Goal: Task Accomplishment & Management: Manage account settings

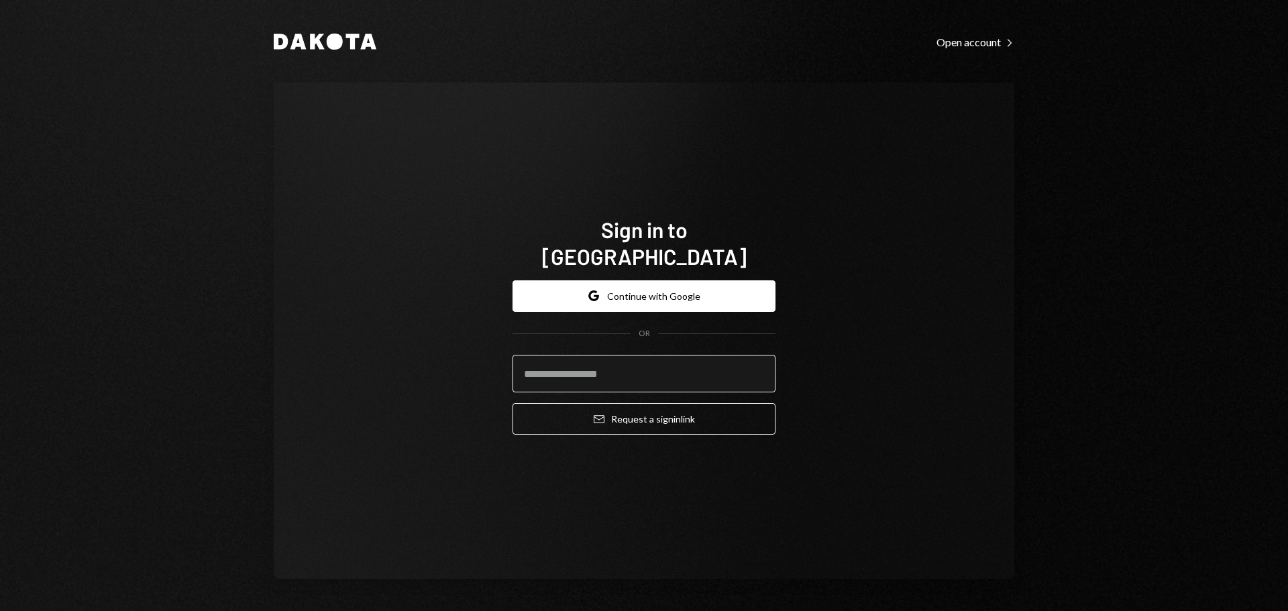
click at [669, 364] on input "email" at bounding box center [643, 374] width 263 height 38
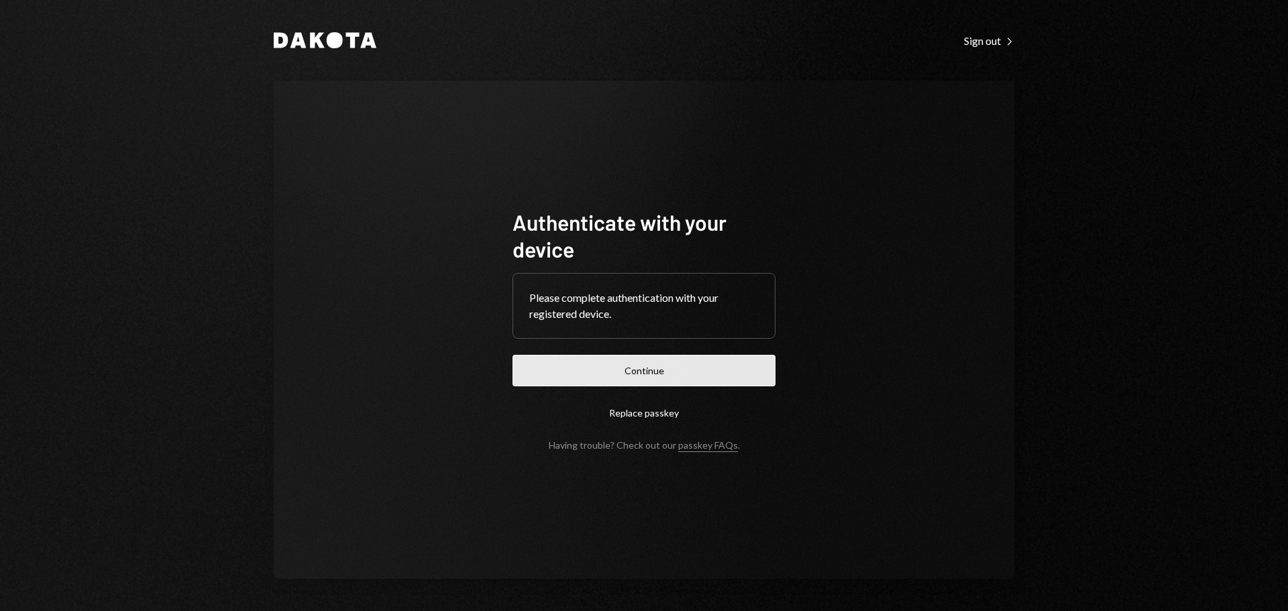
click at [677, 364] on button "Continue" at bounding box center [643, 371] width 263 height 32
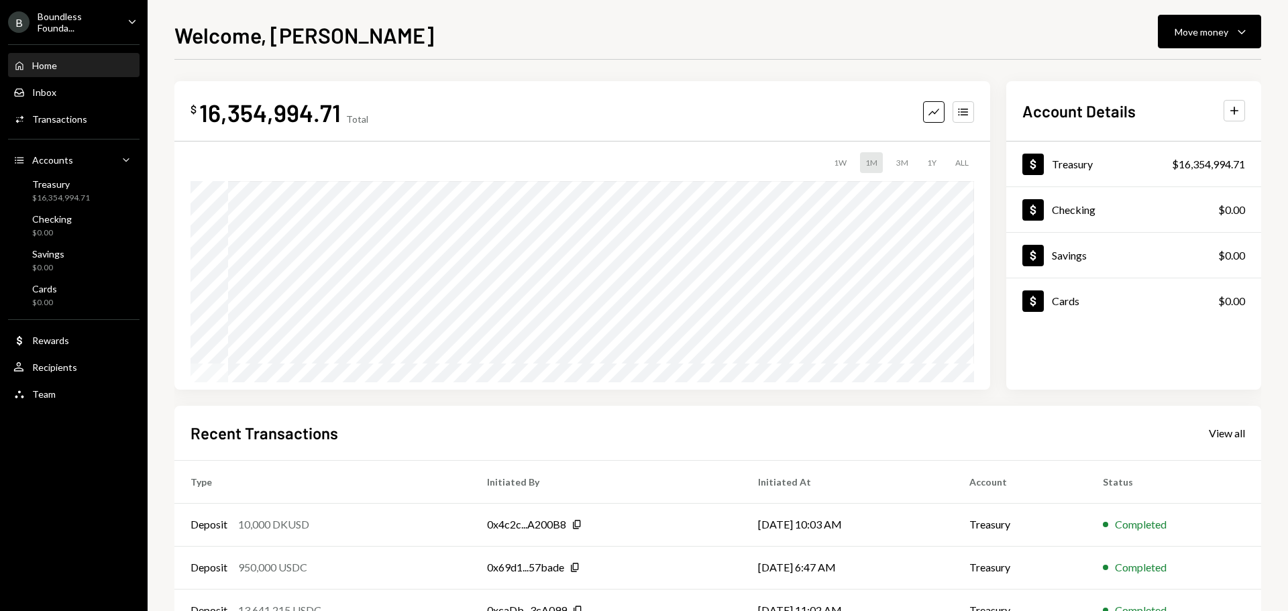
click at [83, 23] on div "Boundless Founda..." at bounding box center [77, 22] width 79 height 23
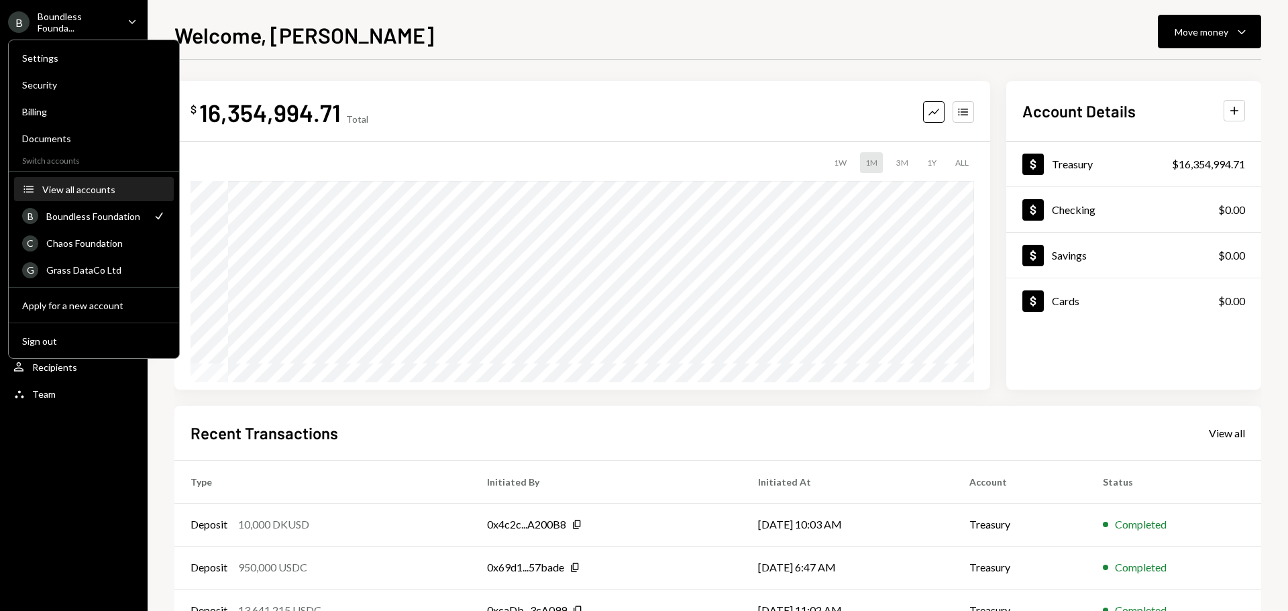
click at [78, 193] on div "View all accounts" at bounding box center [103, 189] width 123 height 11
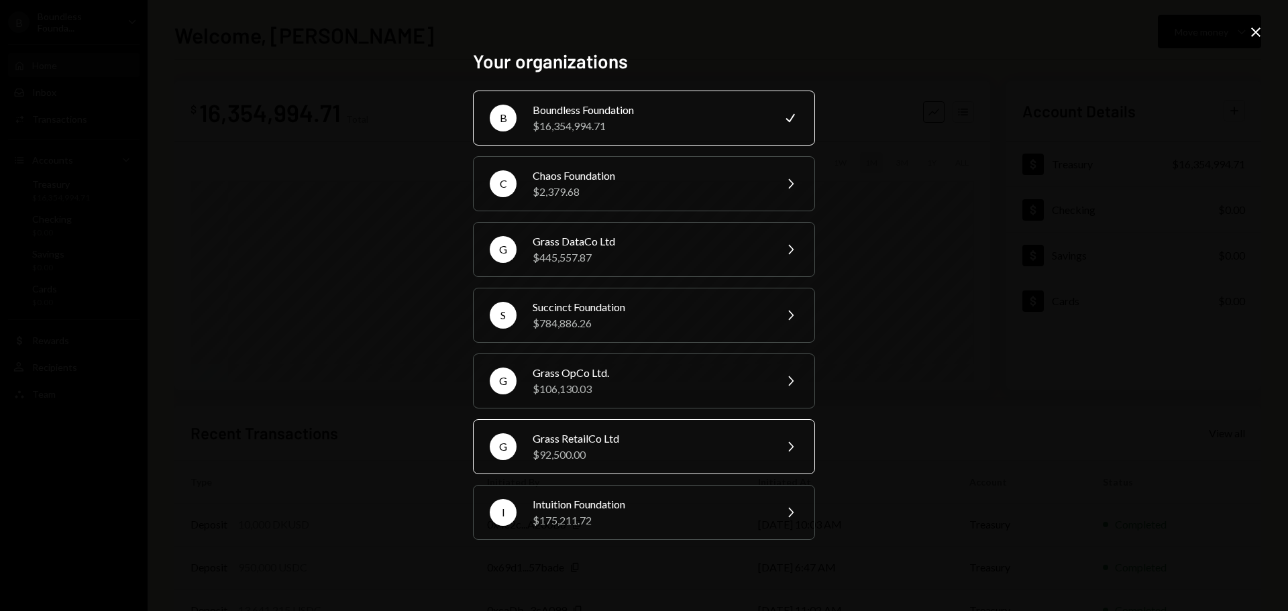
click at [580, 443] on div "Grass RetailCo Ltd" at bounding box center [649, 439] width 233 height 16
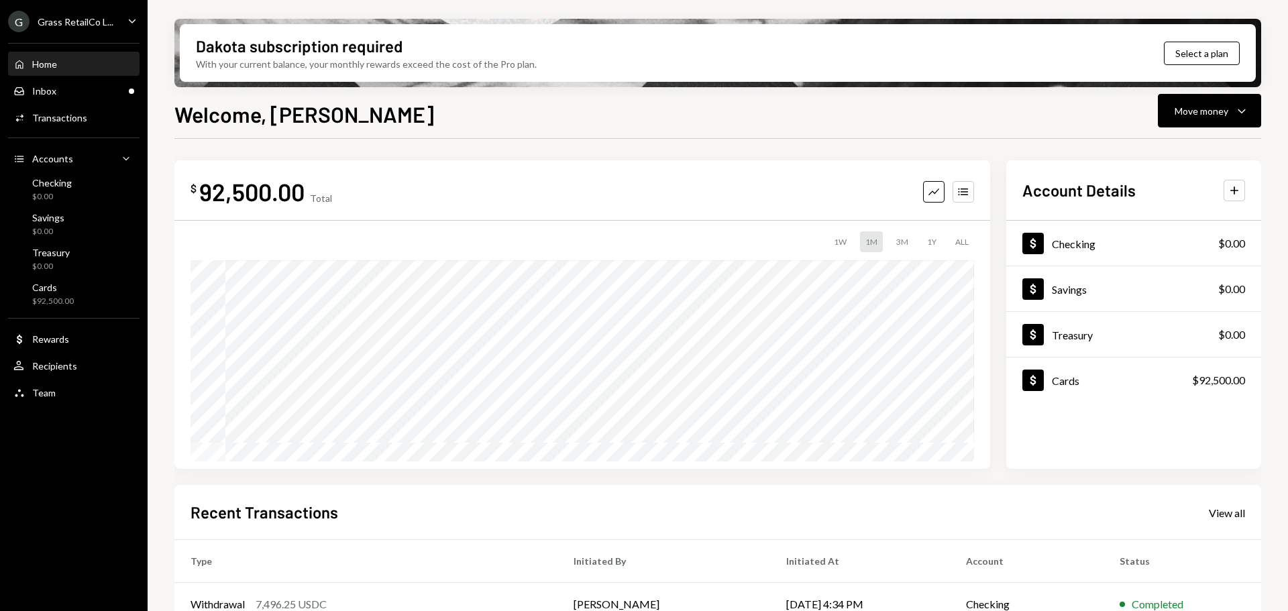
click at [87, 17] on div "Grass RetailCo L..." at bounding box center [76, 21] width 76 height 11
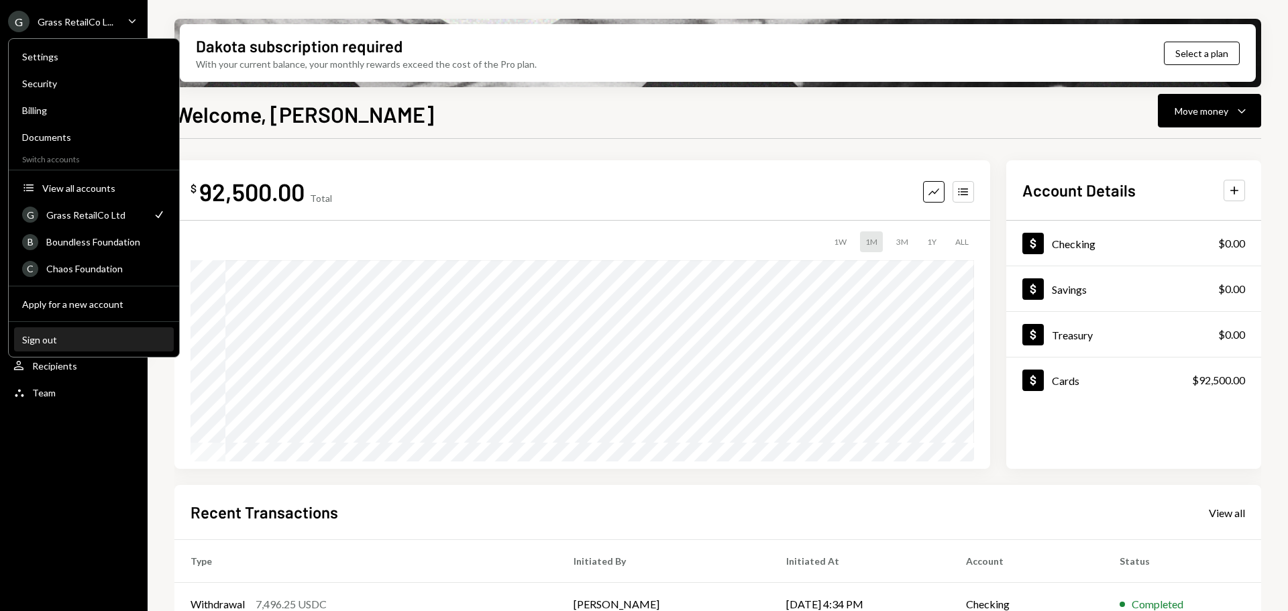
click at [54, 337] on div "Sign out" at bounding box center [94, 339] width 144 height 11
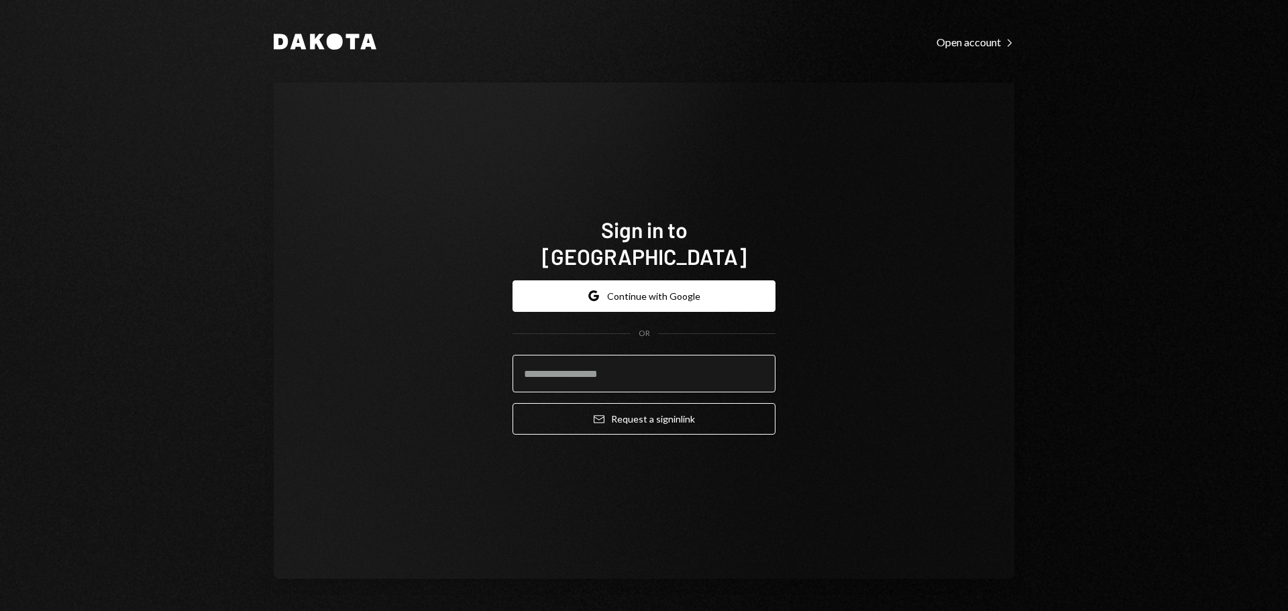
click at [548, 365] on input "email" at bounding box center [643, 374] width 263 height 38
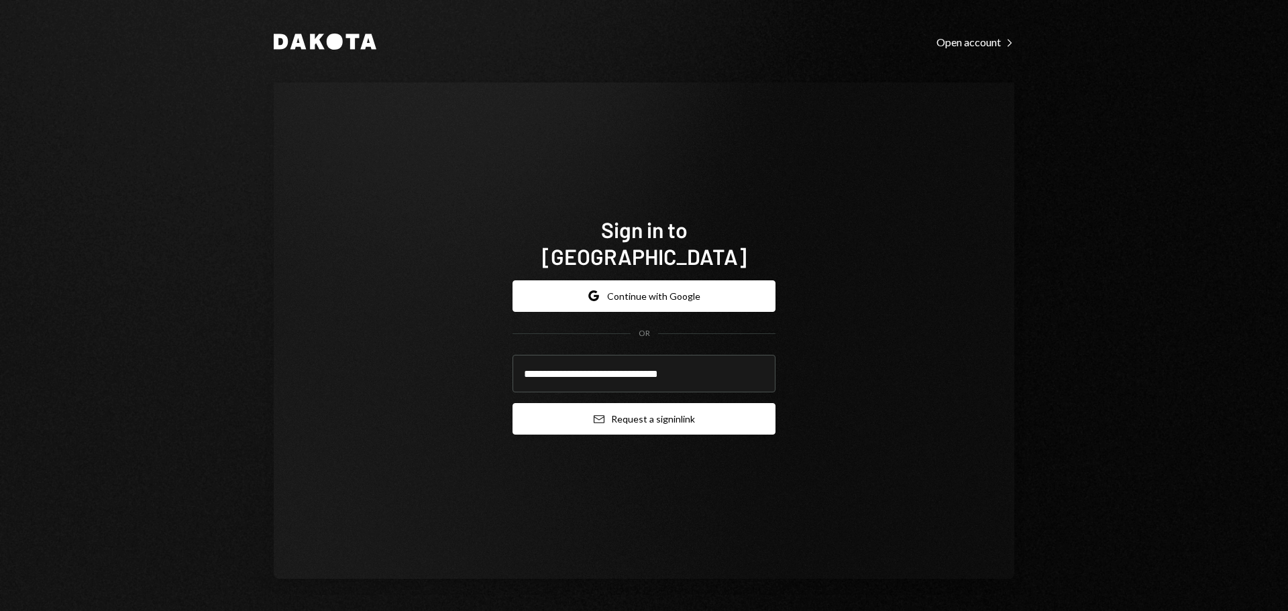
type input "**********"
click at [745, 410] on button "Email Request a sign in link" at bounding box center [643, 419] width 263 height 32
